Goal: Information Seeking & Learning: Find specific fact

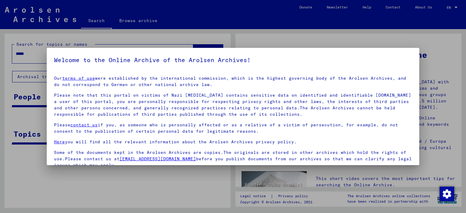
scroll to position [51, 0]
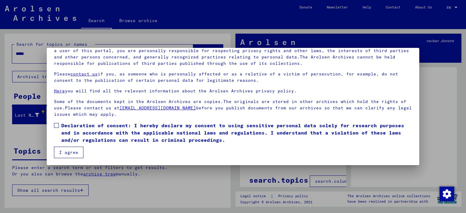
click at [63, 153] on button "I agree" at bounding box center [68, 153] width 29 height 12
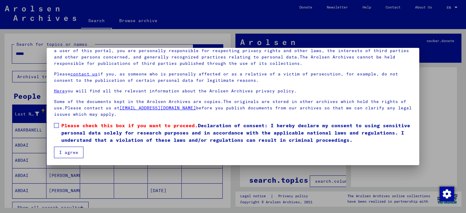
click at [56, 123] on span at bounding box center [56, 125] width 5 height 5
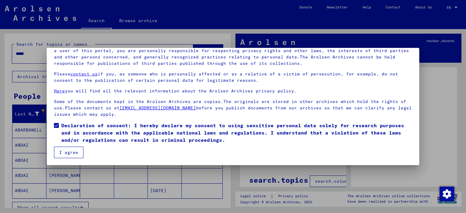
click at [74, 150] on button "I agree" at bounding box center [68, 153] width 29 height 12
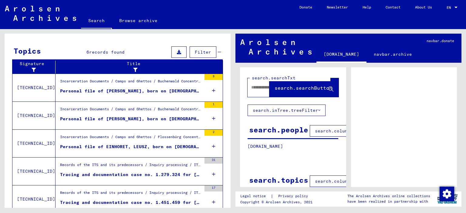
scroll to position [213, 0]
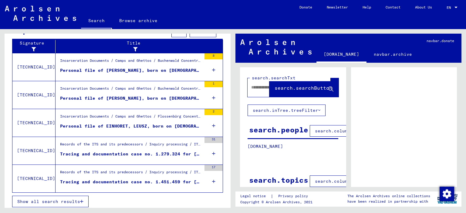
click at [216, 150] on div "31" at bounding box center [214, 150] width 18 height 27
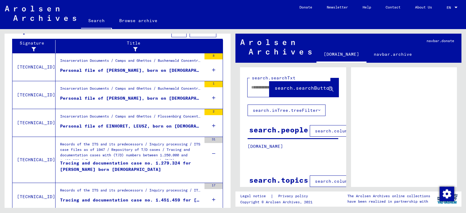
click at [213, 198] on icon at bounding box center [213, 200] width 3 height 21
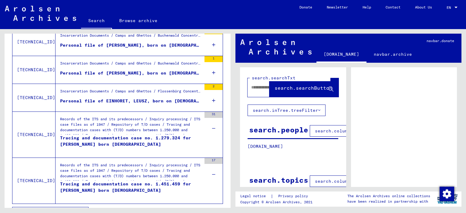
scroll to position [249, 0]
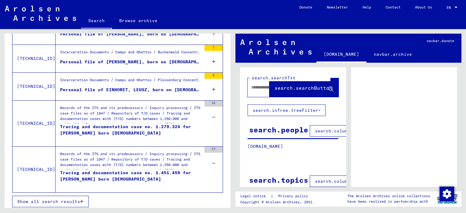
click at [118, 177] on div "Tracing and documentation case no. 1.451.459 for [PERSON_NAME] born [DEMOGRAPHI…" at bounding box center [131, 179] width 142 height 18
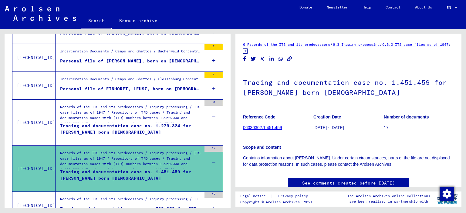
scroll to position [181, 0]
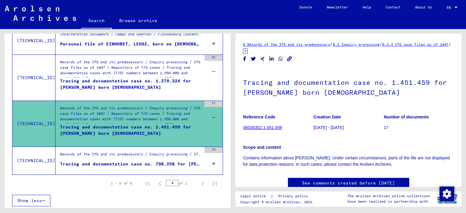
click at [214, 162] on icon at bounding box center [213, 163] width 3 height 21
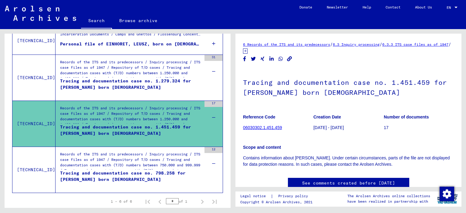
click at [216, 114] on div "17" at bounding box center [214, 114] width 18 height 27
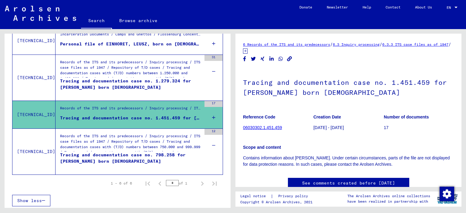
click at [215, 116] on icon at bounding box center [213, 117] width 3 height 21
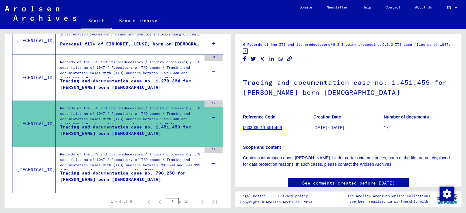
click at [216, 101] on div "17" at bounding box center [214, 104] width 18 height 6
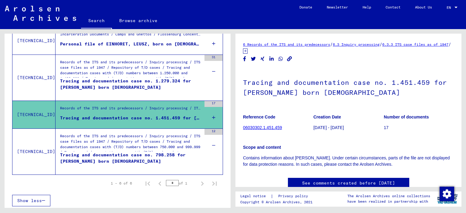
click at [216, 104] on div "17" at bounding box center [214, 104] width 18 height 6
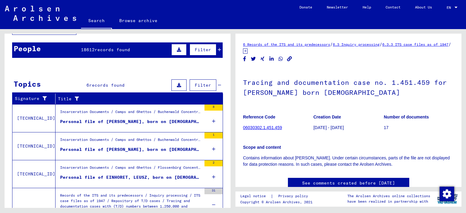
scroll to position [47, 0]
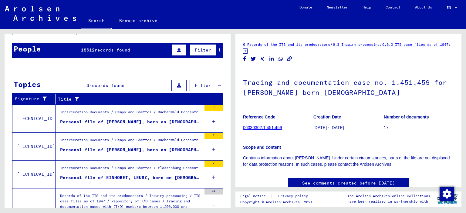
click at [213, 122] on mat-cell at bounding box center [202, 128] width 41 height 15
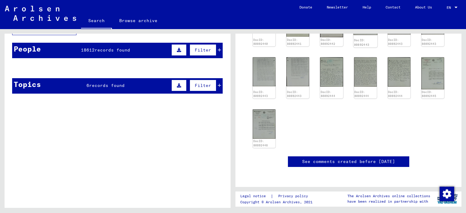
scroll to position [33, 0]
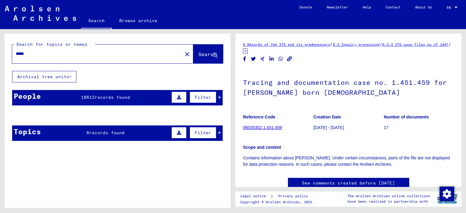
click at [154, 136] on mat-cell "[DATE]" at bounding box center [165, 130] width 34 height 15
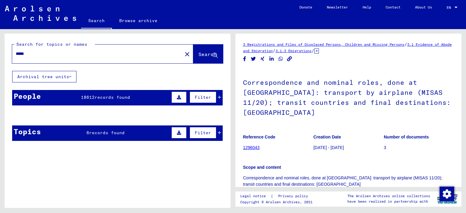
click at [103, 135] on mat-cell at bounding box center [97, 130] width 34 height 15
click at [219, 132] on mat-cell at bounding box center [202, 130] width 41 height 15
click at [219, 96] on icon at bounding box center [219, 97] width 3 height 4
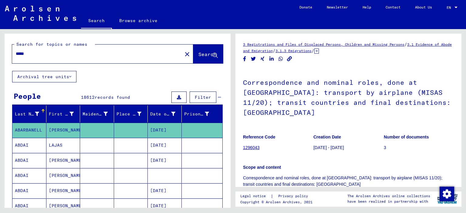
click at [219, 96] on icon at bounding box center [219, 97] width 3 height 4
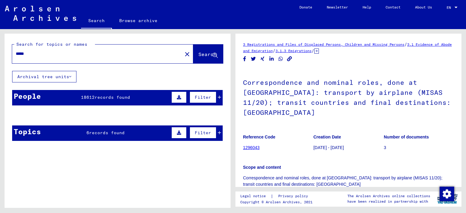
click at [218, 133] on mat-cell at bounding box center [202, 130] width 41 height 15
click at [219, 131] on mat-cell at bounding box center [202, 130] width 41 height 15
